Goal: Task Accomplishment & Management: Use online tool/utility

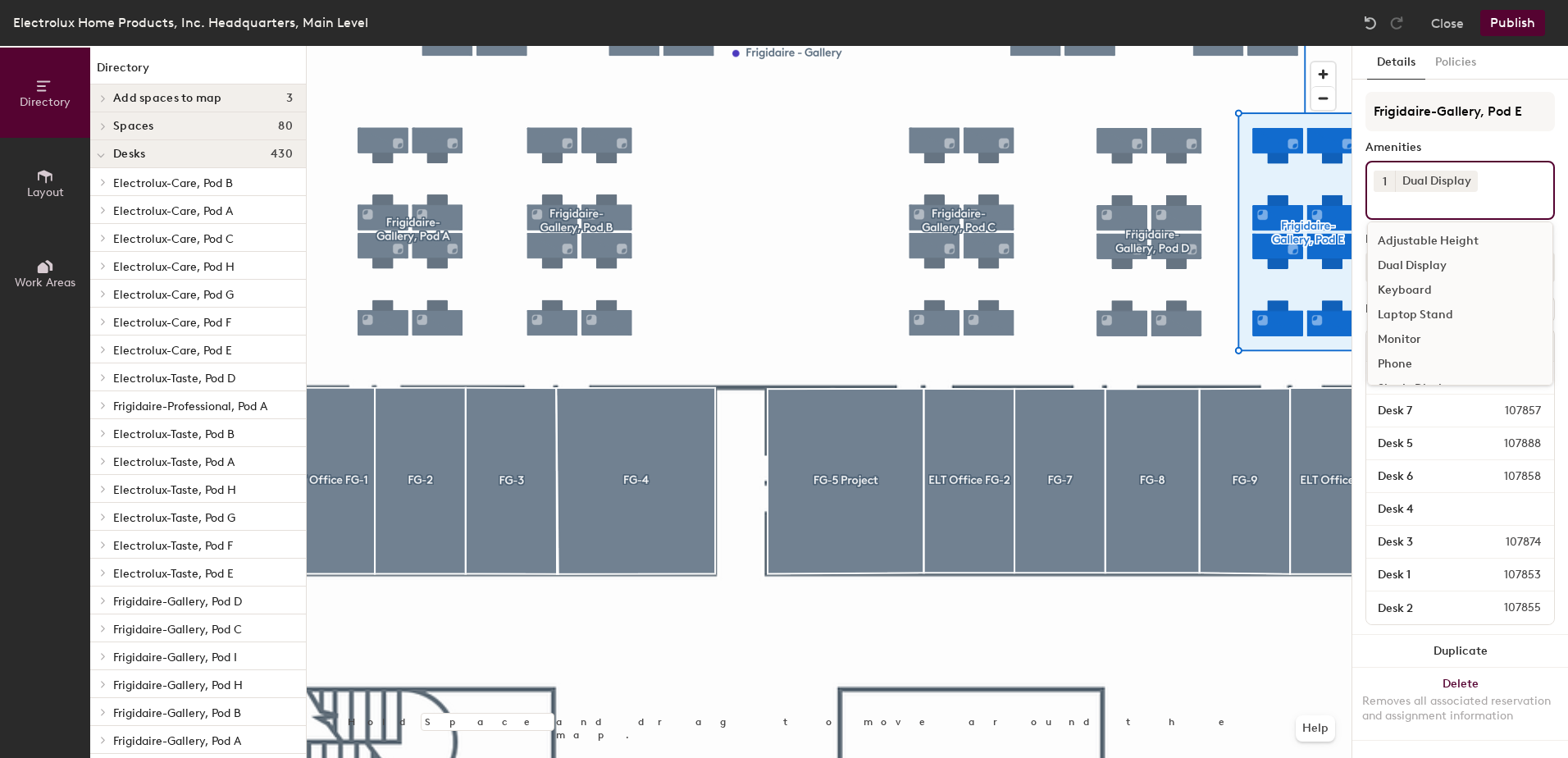
click at [1398, 192] on input at bounding box center [1447, 201] width 148 height 20
click at [1406, 363] on div "Single Display" at bounding box center [1460, 365] width 184 height 24
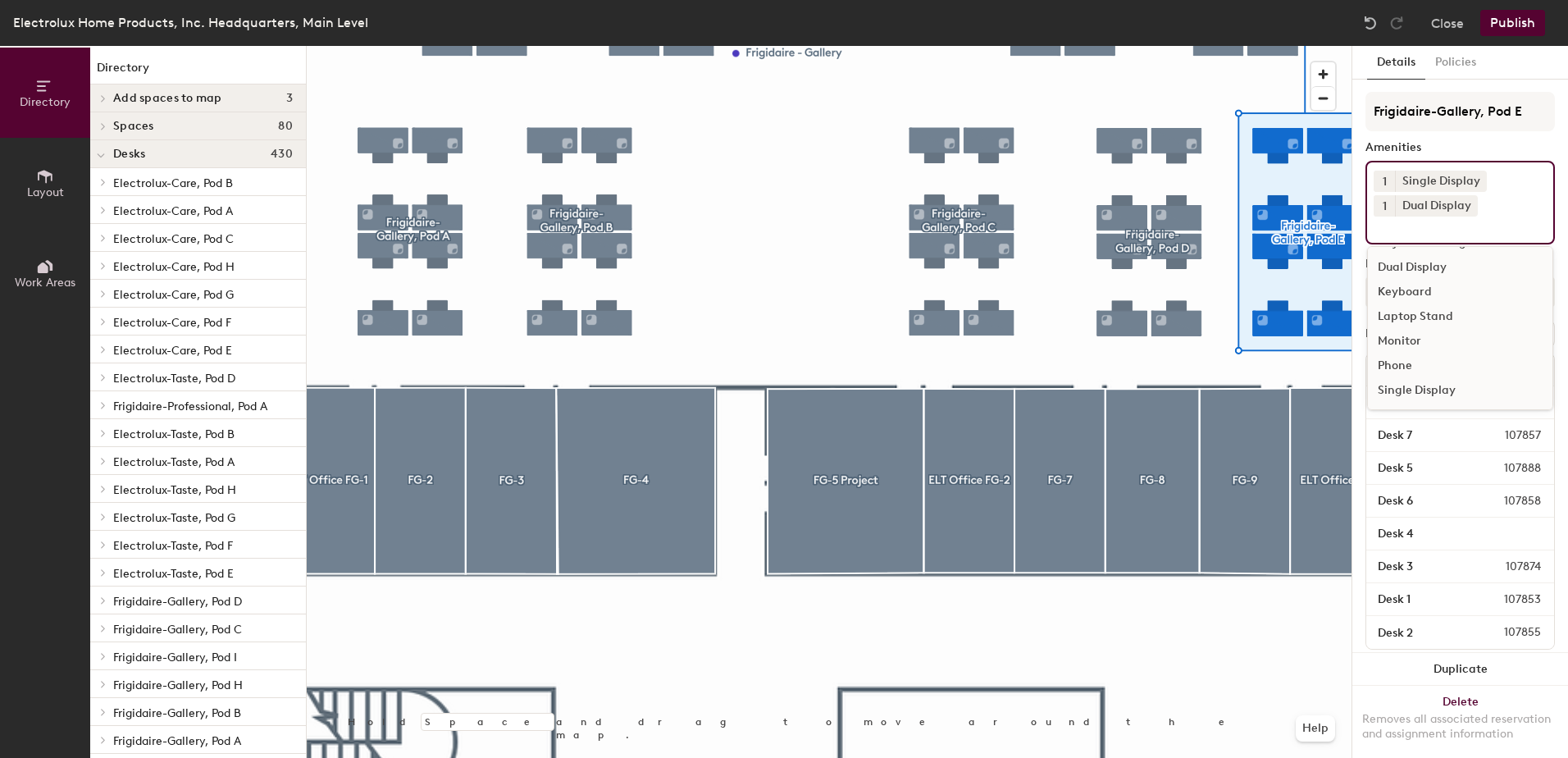
click at [1384, 209] on span "1" at bounding box center [1384, 206] width 4 height 17
click at [1466, 217] on input at bounding box center [1447, 227] width 148 height 20
click at [1465, 209] on icon at bounding box center [1469, 205] width 12 height 12
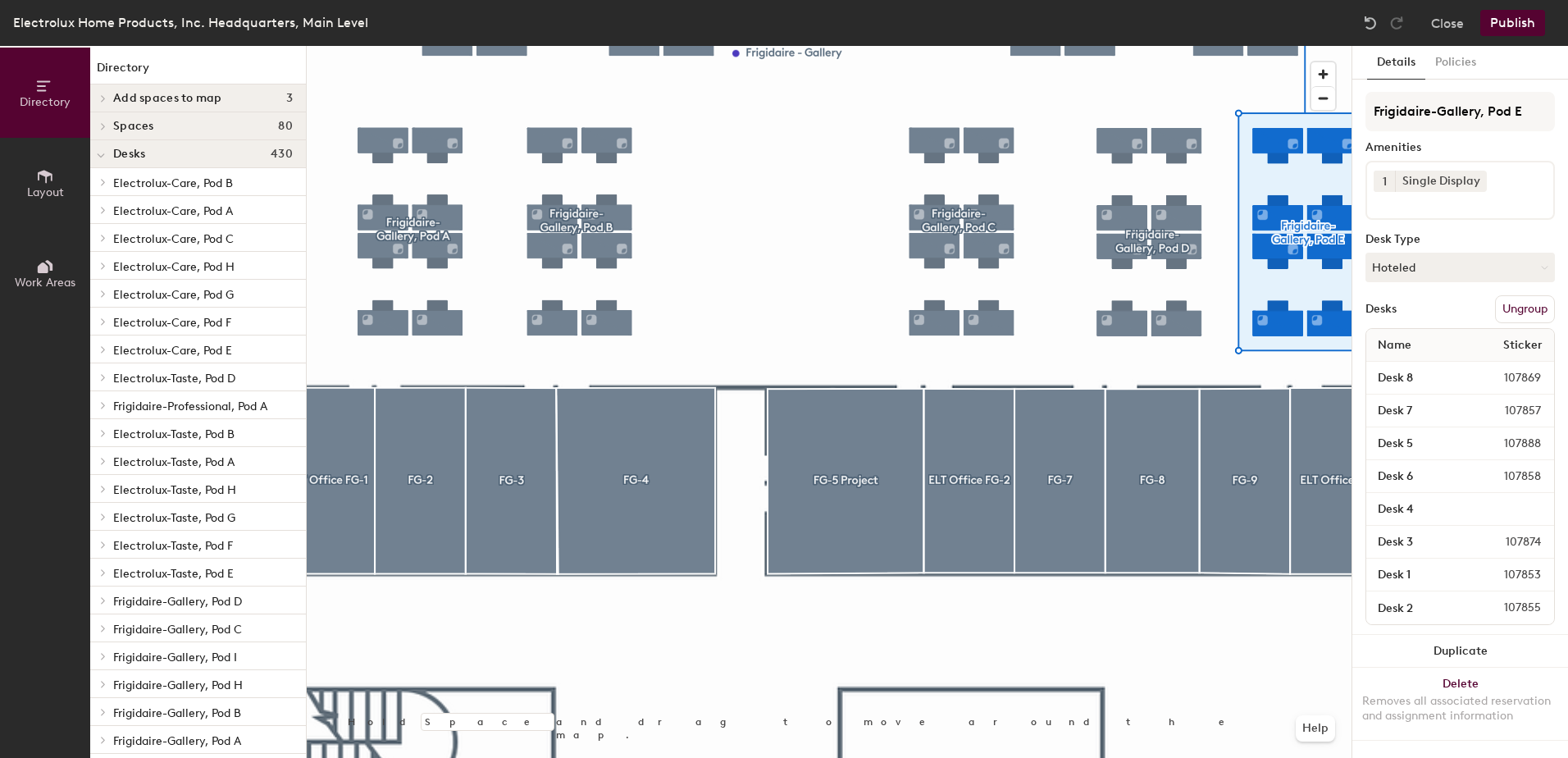
click at [1211, 46] on div at bounding box center [829, 46] width 1045 height 0
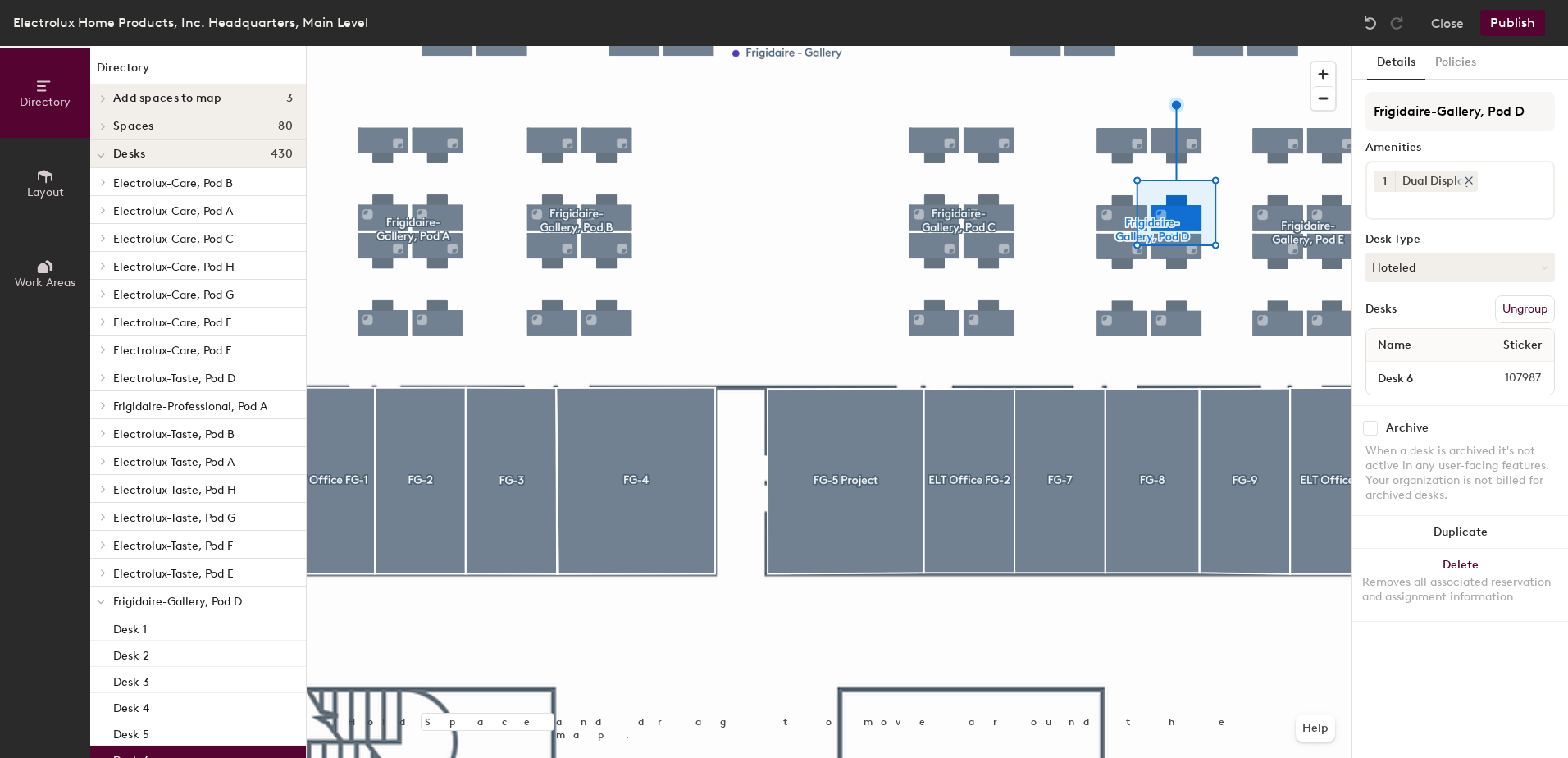
click at [1467, 182] on icon at bounding box center [1469, 180] width 12 height 12
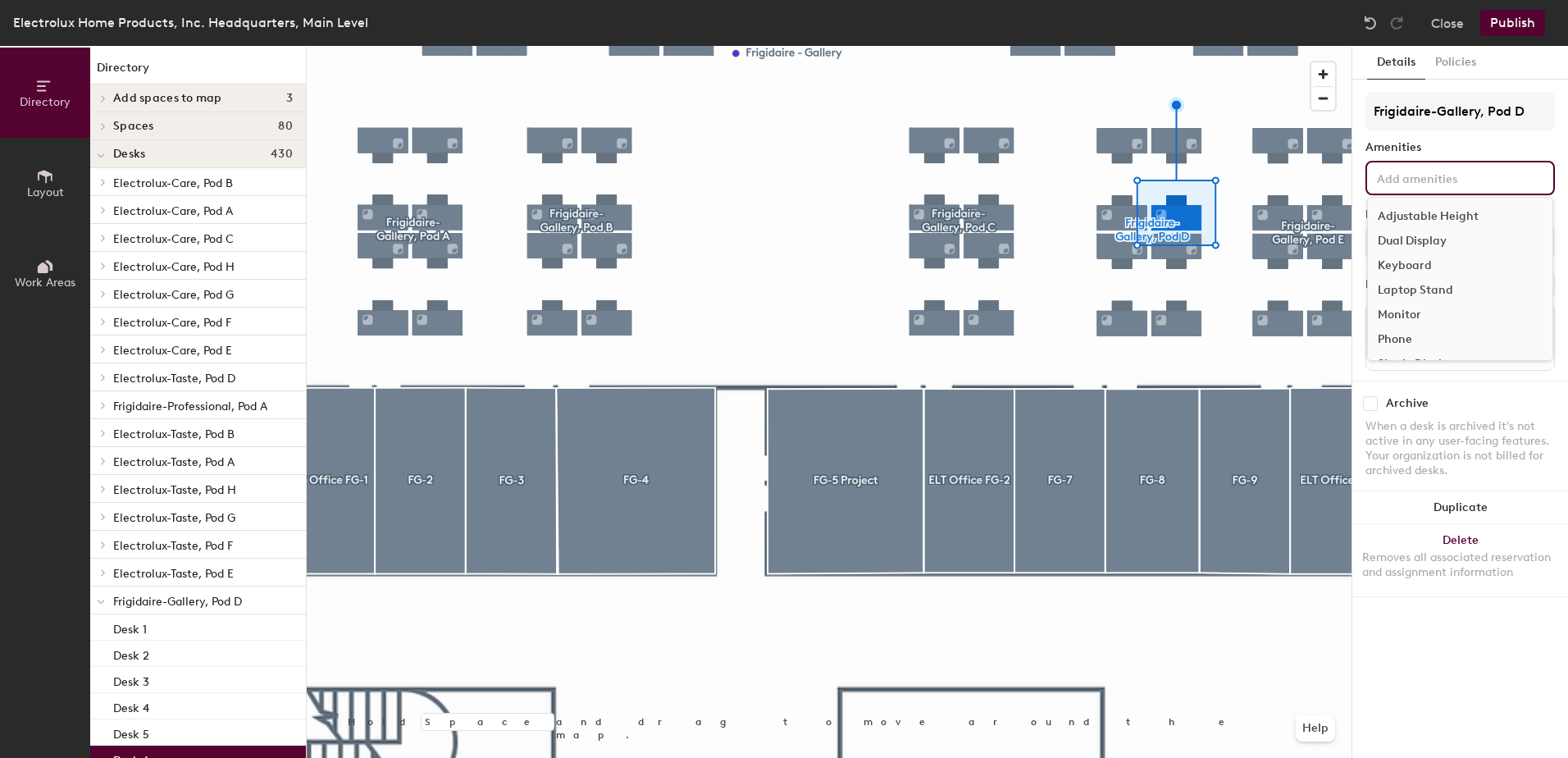
click at [1467, 182] on input at bounding box center [1447, 177] width 148 height 20
click at [1414, 339] on div "Single Display" at bounding box center [1460, 341] width 184 height 24
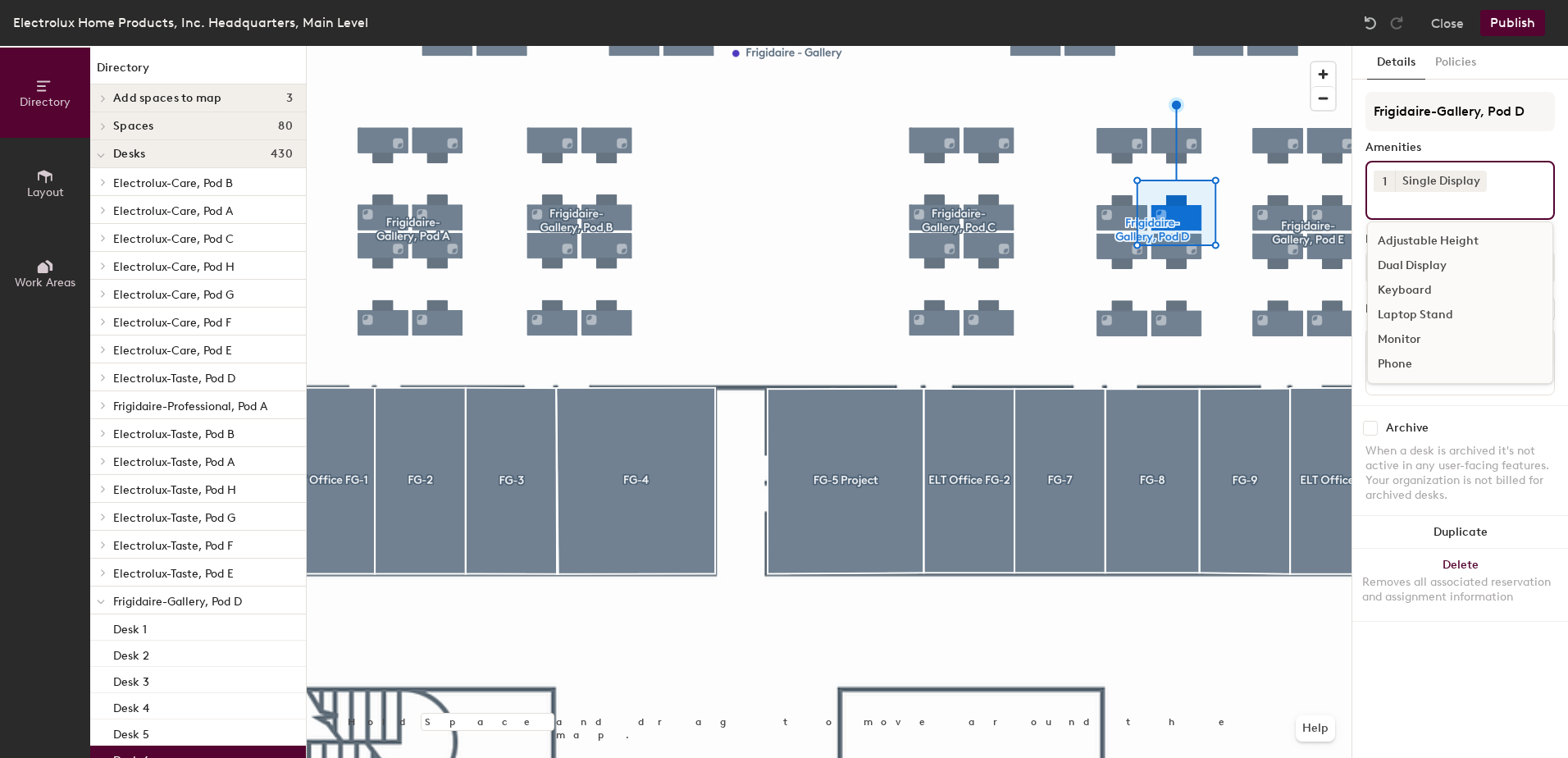
scroll to position [0, 0]
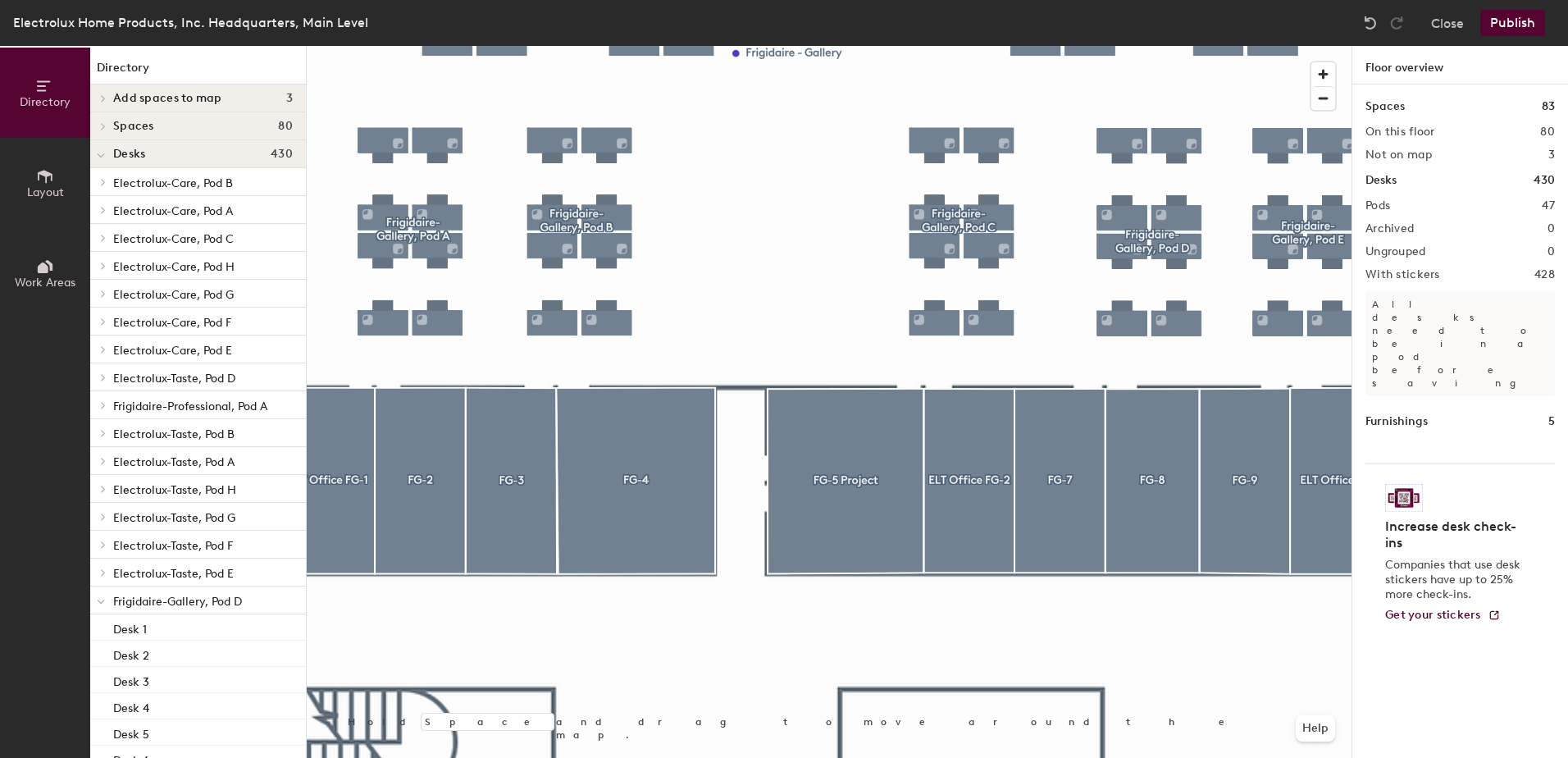
click at [1533, 26] on button "Publish" at bounding box center [1513, 22] width 65 height 26
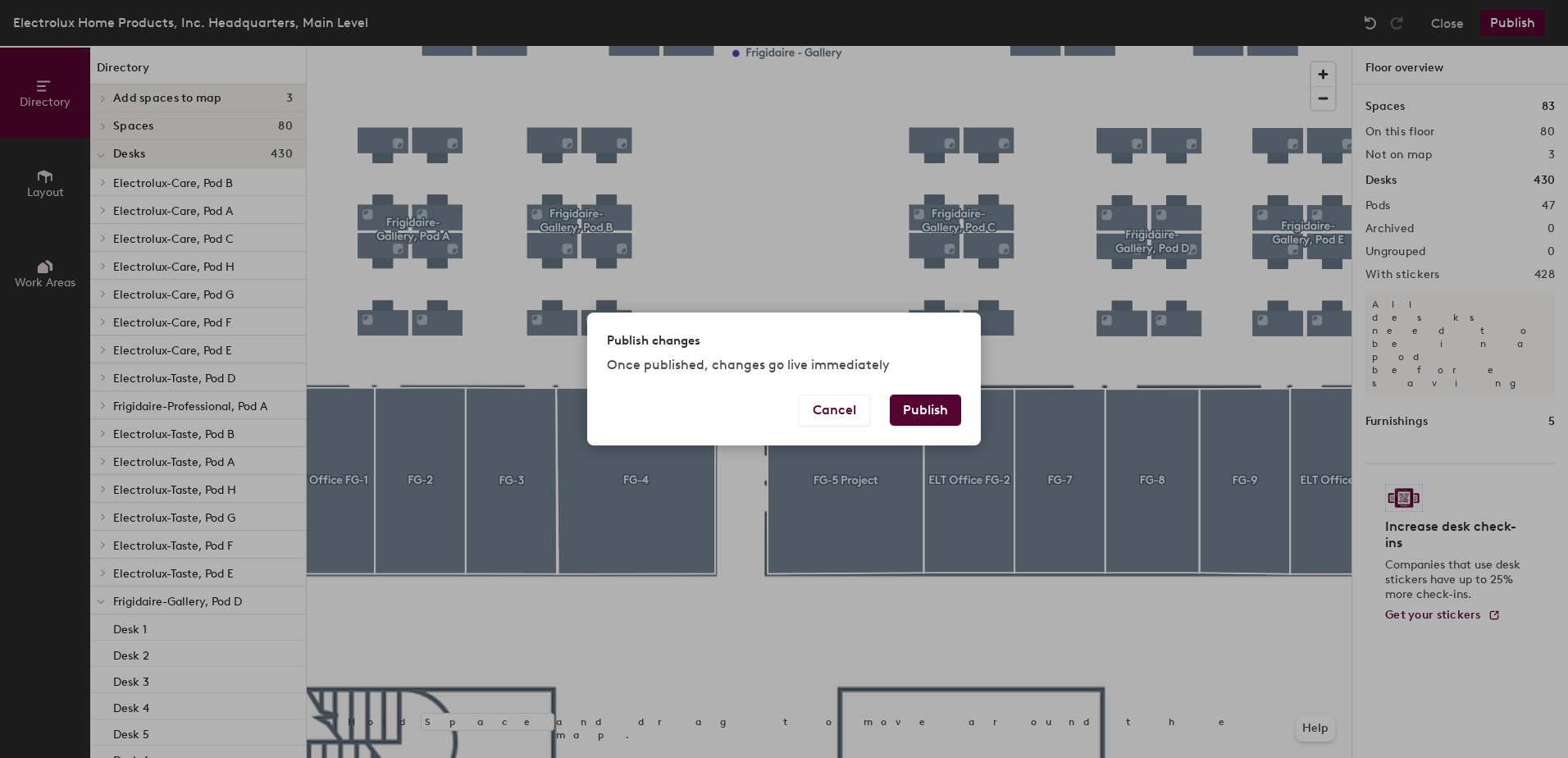
click at [953, 407] on button "Publish" at bounding box center [925, 410] width 71 height 31
